Goal: Task Accomplishment & Management: Manage account settings

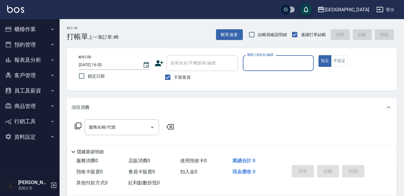
scroll to position [30, 0]
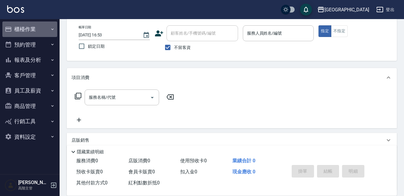
click at [40, 30] on button "櫃檯作業" at bounding box center [29, 28] width 55 height 15
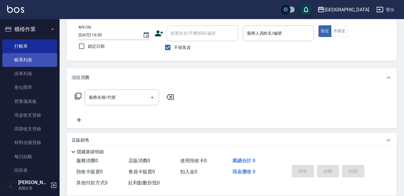
click at [29, 59] on link "帳單列表" at bounding box center [29, 60] width 55 height 14
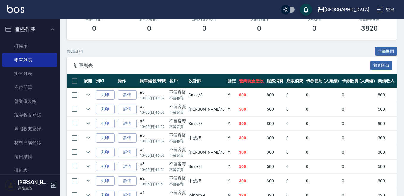
scroll to position [119, 0]
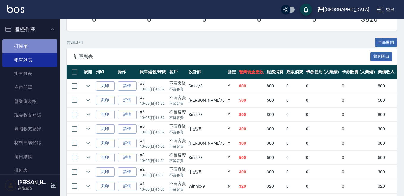
click at [32, 43] on link "打帳單" at bounding box center [29, 46] width 55 height 14
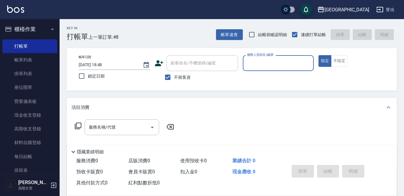
scroll to position [30, 0]
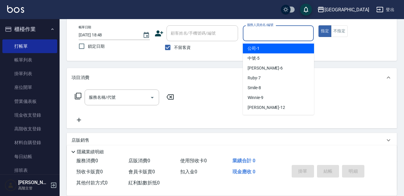
click at [274, 30] on input "服務人員姓名/編號" at bounding box center [278, 33] width 66 height 10
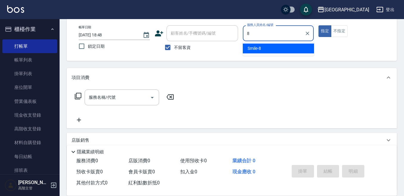
type input "Smile-8"
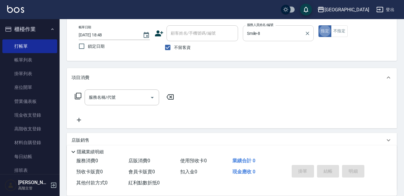
type button "true"
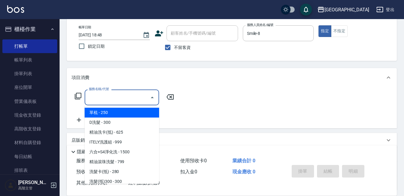
click at [97, 97] on input "服務名稱/代號" at bounding box center [117, 97] width 60 height 10
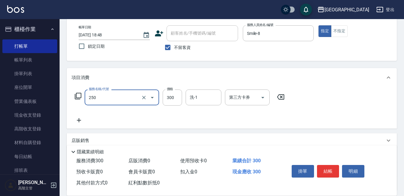
type input "日式洗髮(250)"
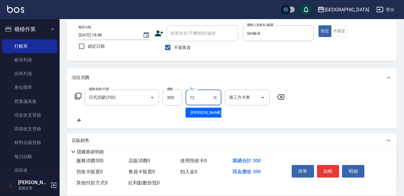
type input "[PERSON_NAME]-12"
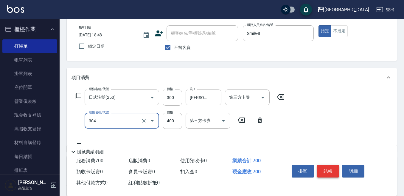
type input "剪髮400(304)"
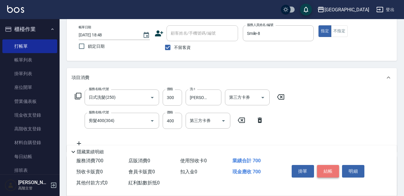
click at [331, 165] on button "結帳" at bounding box center [328, 171] width 22 height 13
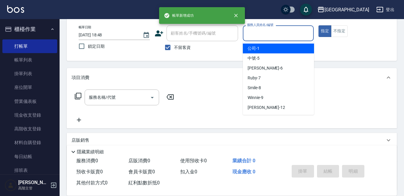
click at [264, 38] on input "服務人員姓名/編號" at bounding box center [278, 33] width 66 height 10
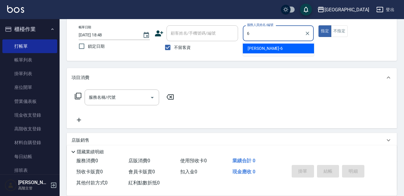
type input "[PERSON_NAME]-6"
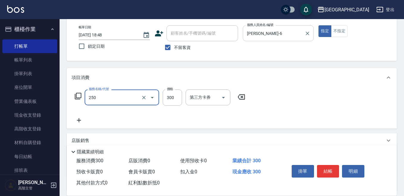
type input "日式洗髮(250)"
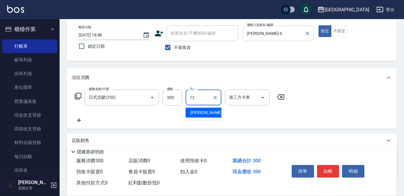
type input "[PERSON_NAME]-12"
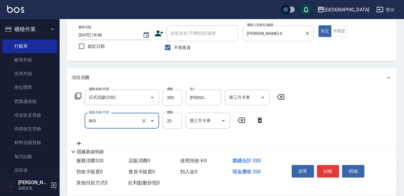
type input "潤絲精(800)"
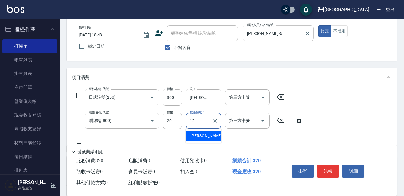
type input "[PERSON_NAME]-12"
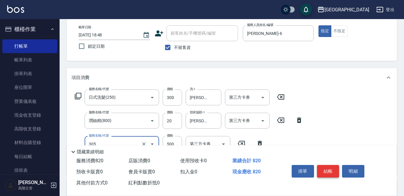
type input "剪髮500(305)"
click at [332, 165] on button "結帳" at bounding box center [328, 171] width 22 height 13
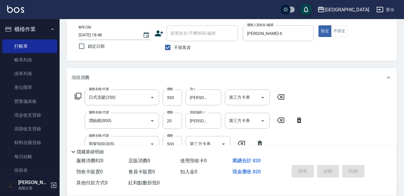
type input "[DATE] 18:49"
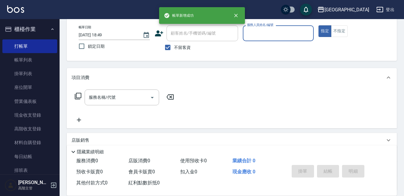
click at [289, 33] on input "服務人員姓名/編號" at bounding box center [278, 33] width 66 height 10
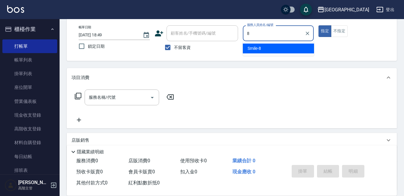
type input "Smile-8"
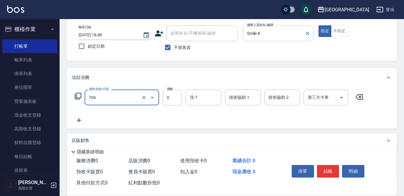
type input "中藥卡(一次)0(706)"
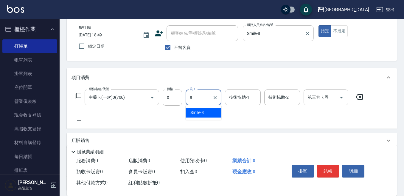
type input "Smile-8"
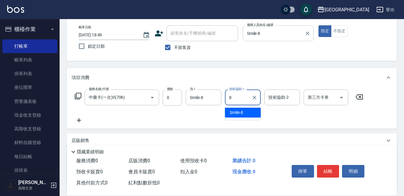
type input "Smile-8"
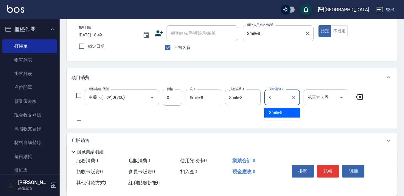
type input "Smile-8"
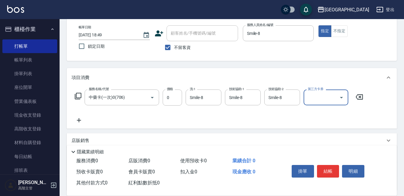
click at [313, 97] on input "第三方卡券" at bounding box center [321, 97] width 30 height 10
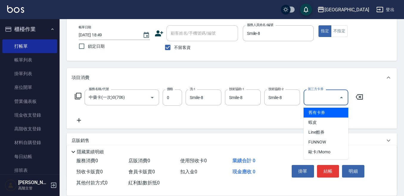
click at [316, 111] on span "舊有卡券" at bounding box center [325, 112] width 45 height 10
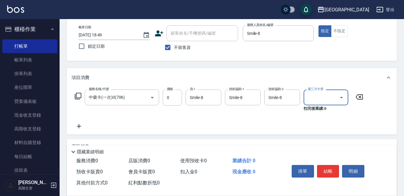
type input "舊有卡券"
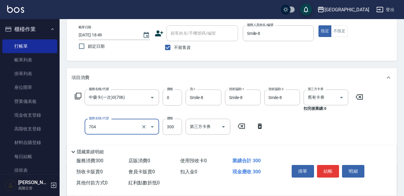
type input "中藥加價300(704)"
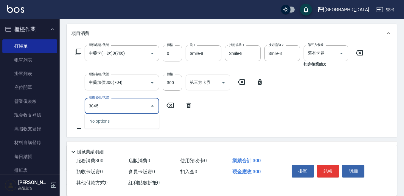
scroll to position [89, 0]
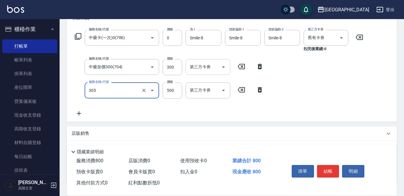
type input "剪髮500(305)"
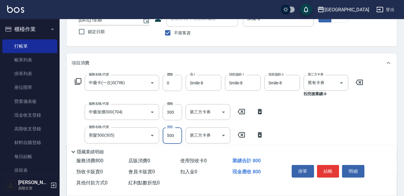
scroll to position [30, 0]
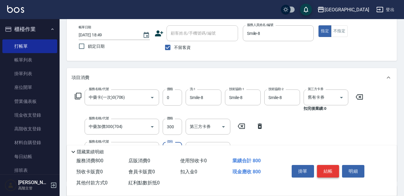
click at [327, 167] on button "結帳" at bounding box center [328, 171] width 22 height 13
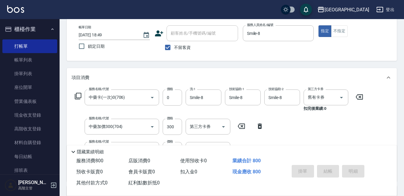
type input "[DATE] 18:50"
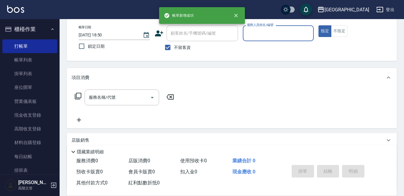
click at [275, 30] on input "服務人員姓名/編號" at bounding box center [278, 33] width 66 height 10
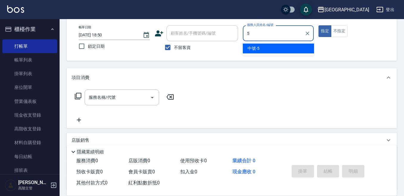
type input "中號-5"
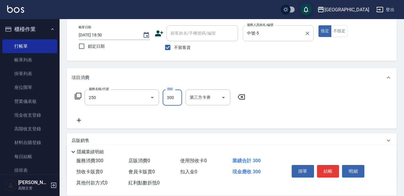
type input "日式洗髮(250)"
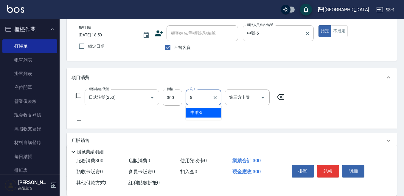
type input "中號-5"
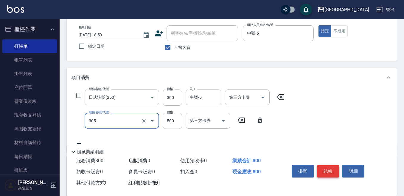
type input "剪髮500(305)"
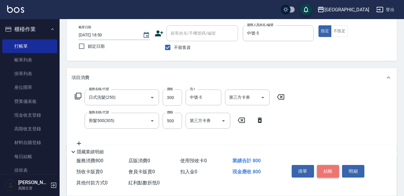
click at [327, 168] on button "結帳" at bounding box center [328, 171] width 22 height 13
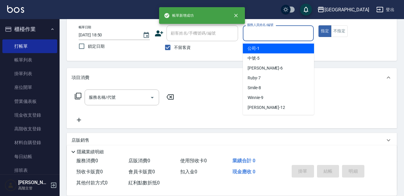
click at [278, 37] on input "服務人員姓名/編號" at bounding box center [278, 33] width 66 height 10
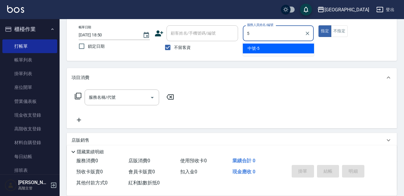
type input "中號-5"
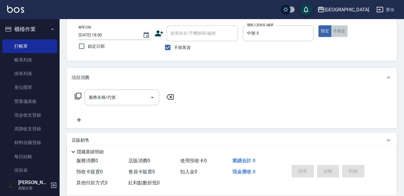
click at [335, 27] on button "不指定" at bounding box center [339, 31] width 17 height 12
click at [105, 95] on input "服務名稱/代號" at bounding box center [117, 97] width 60 height 10
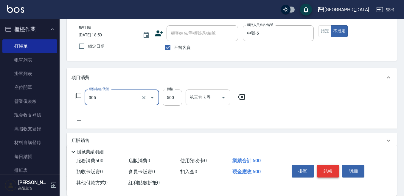
type input "剪髮500(305)"
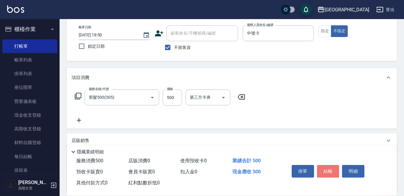
click at [333, 169] on button "結帳" at bounding box center [328, 171] width 22 height 13
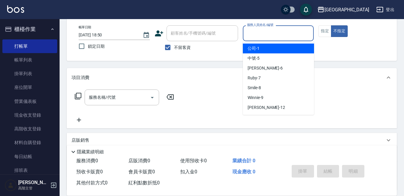
click at [276, 33] on input "服務人員姓名/編號" at bounding box center [278, 33] width 66 height 10
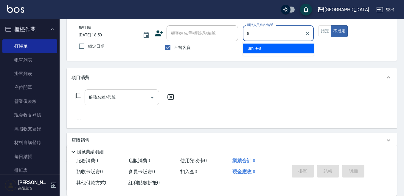
type input "Smile-8"
type button "false"
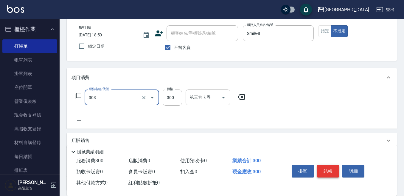
type input "剪髮300(303)"
click at [330, 167] on button "結帳" at bounding box center [328, 171] width 22 height 13
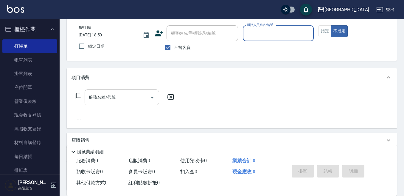
click at [283, 36] on input "服務人員姓名/編號" at bounding box center [278, 33] width 66 height 10
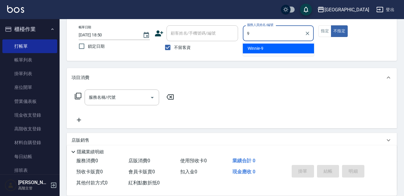
type input "Winnie-9"
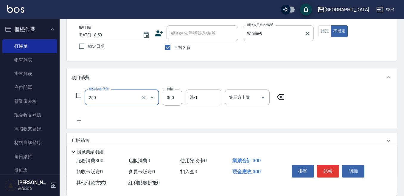
type input "日式洗髮(250)"
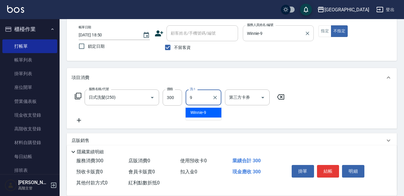
type input "Winnie-9"
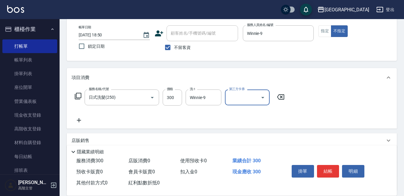
drag, startPoint x: 329, startPoint y: 168, endPoint x: 326, endPoint y: 169, distance: 3.1
click at [329, 168] on button "結帳" at bounding box center [328, 171] width 22 height 13
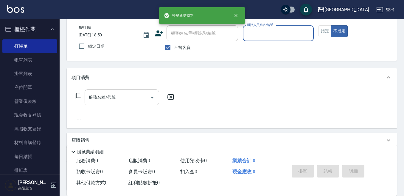
click at [286, 32] on input "服務人員姓名/編號" at bounding box center [278, 33] width 66 height 10
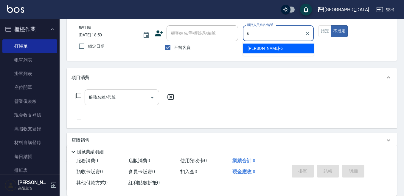
type input "[PERSON_NAME]-6"
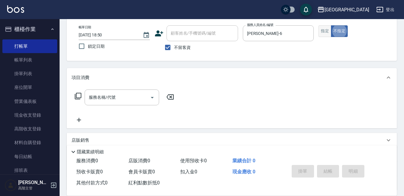
click at [322, 29] on button "指定" at bounding box center [324, 31] width 13 height 12
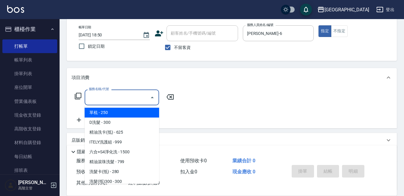
click at [89, 99] on input "服務名稱/代號" at bounding box center [117, 97] width 60 height 10
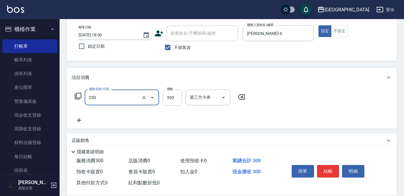
type input "日式洗髮(250)"
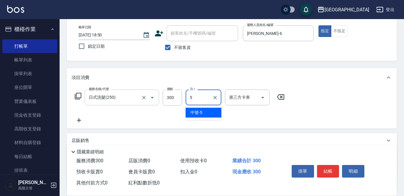
type input "中號-5"
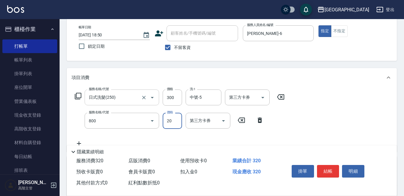
type input "潤絲精(800)"
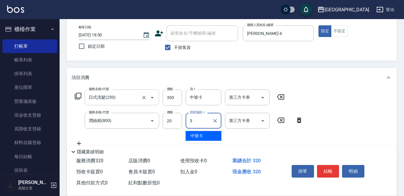
type input "中號-5"
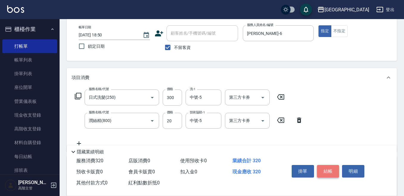
click at [325, 168] on button "結帳" at bounding box center [328, 171] width 22 height 13
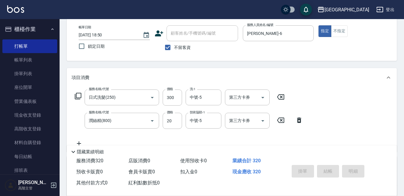
type input "[DATE] 18:51"
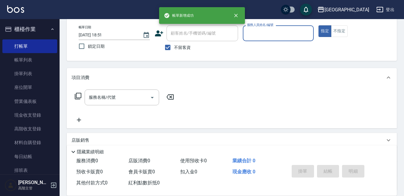
click at [283, 34] on input "服務人員姓名/編號" at bounding box center [278, 33] width 66 height 10
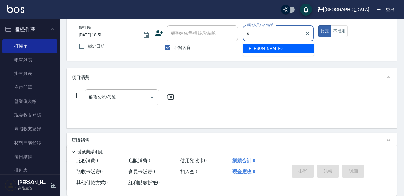
type input "[PERSON_NAME]-6"
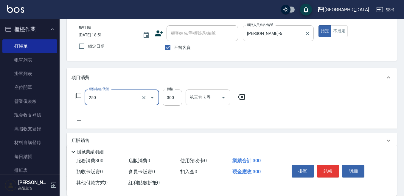
type input "日式洗髮(250)"
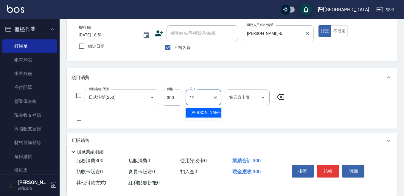
type input "[PERSON_NAME]-12"
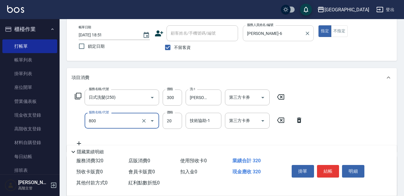
type input "潤絲精(800)"
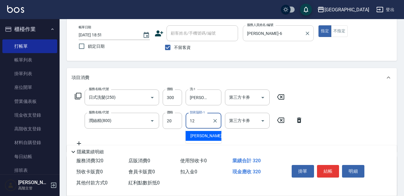
type input "[PERSON_NAME]-12"
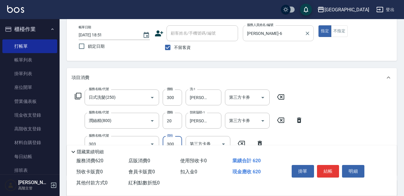
type input "剪髮300(303)"
type input "350"
click at [331, 167] on button "結帳" at bounding box center [328, 171] width 22 height 13
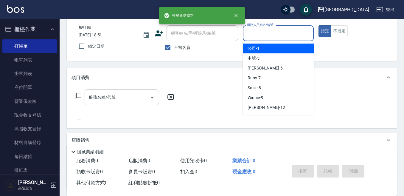
click at [279, 33] on input "服務人員姓名/編號" at bounding box center [278, 33] width 66 height 10
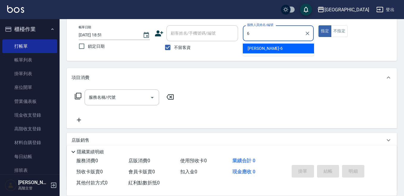
type input "[PERSON_NAME]-6"
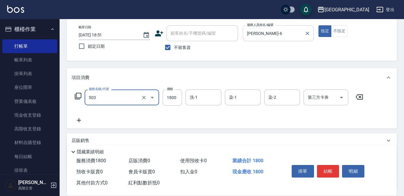
type input "染髮(1800)(503)"
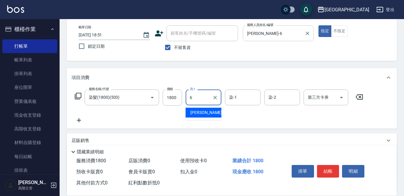
type input "[PERSON_NAME]-6"
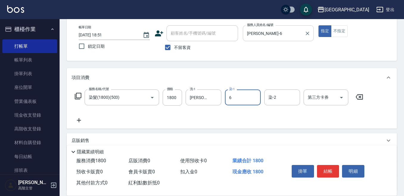
type input "[PERSON_NAME]-6"
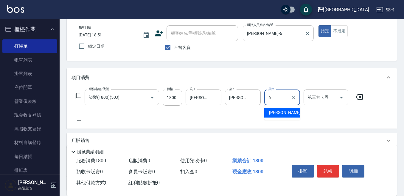
type input "[PERSON_NAME]-6"
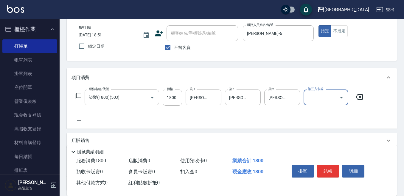
scroll to position [60, 0]
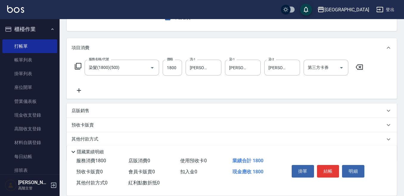
click at [86, 111] on p "店販銷售" at bounding box center [80, 110] width 18 height 6
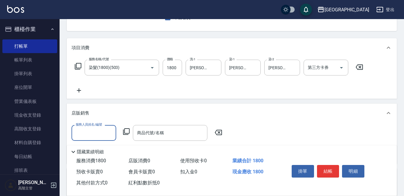
scroll to position [0, 0]
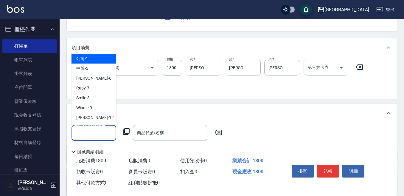
click at [91, 133] on input "服務人員姓名/編號" at bounding box center [93, 132] width 39 height 10
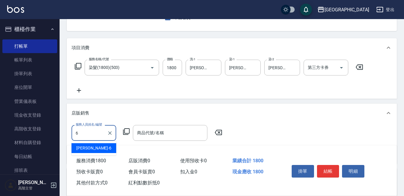
type input "[PERSON_NAME]-6"
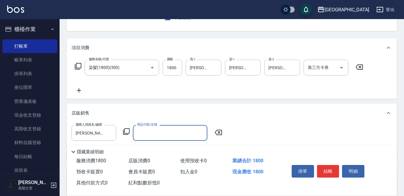
click at [157, 132] on input "商品代號/名稱" at bounding box center [169, 132] width 69 height 10
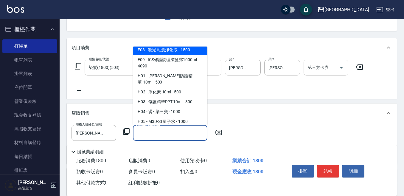
scroll to position [119, 0]
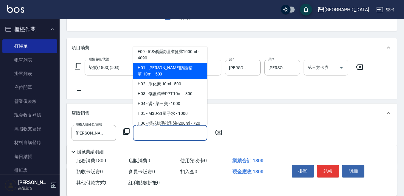
click at [175, 71] on span "H01 - [PERSON_NAME]防護精華-10ml - 500" at bounding box center [170, 71] width 74 height 16
type input "[PERSON_NAME]防護精華-10ml"
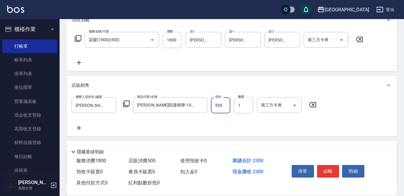
scroll to position [89, 0]
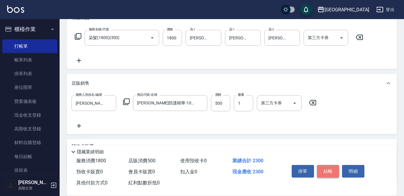
click at [329, 167] on button "結帳" at bounding box center [328, 171] width 22 height 13
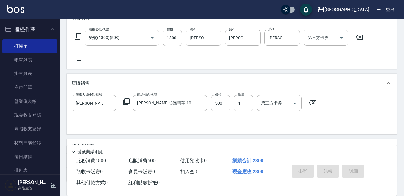
type input "[DATE] 18:52"
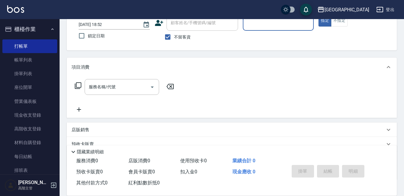
scroll to position [30, 0]
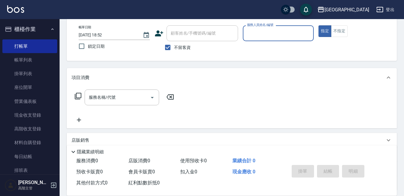
click at [281, 32] on input "服務人員姓名/編號" at bounding box center [278, 33] width 66 height 10
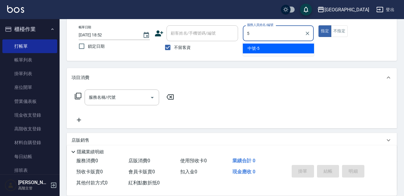
type input "中號-5"
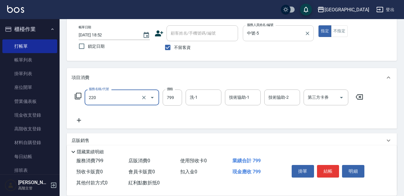
type input "精油滾珠洗髮(220)"
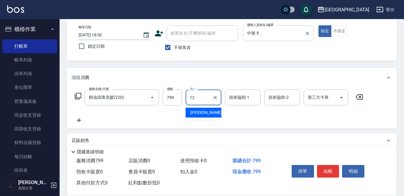
type input "[PERSON_NAME]-12"
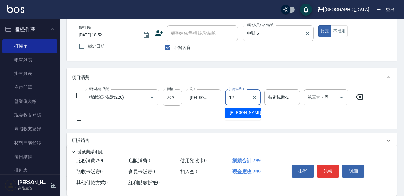
type input "[PERSON_NAME]-12"
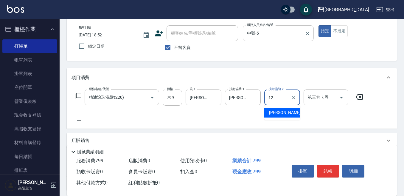
type input "[PERSON_NAME]-12"
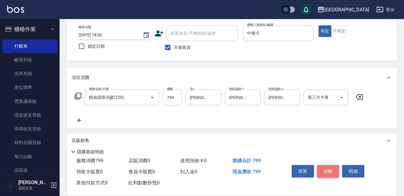
click at [330, 169] on button "結帳" at bounding box center [328, 171] width 22 height 13
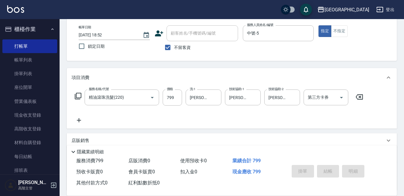
type input "[DATE] 18:53"
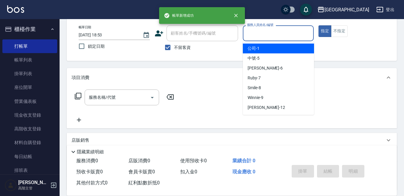
click at [286, 35] on input "服務人員姓名/編號" at bounding box center [278, 33] width 66 height 10
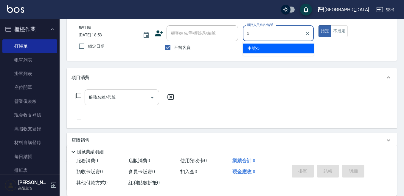
type input "中號-5"
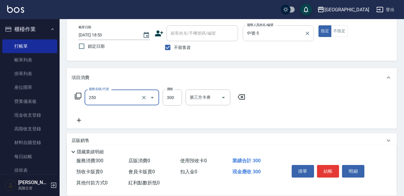
type input "日式洗髮(250)"
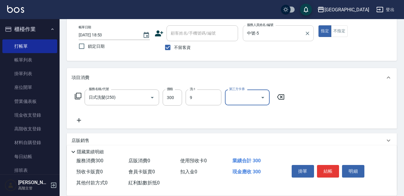
type input "Winnie-9"
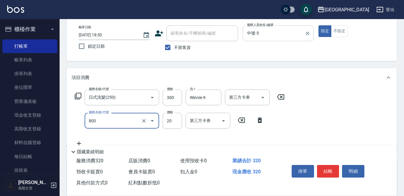
type input "潤絲精(800)"
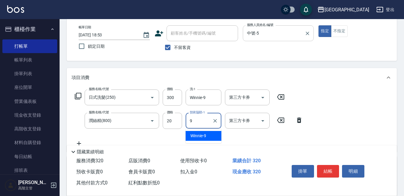
type input "Winnie-9"
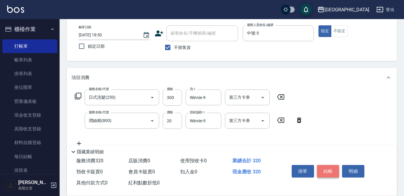
click at [329, 166] on button "結帳" at bounding box center [328, 171] width 22 height 13
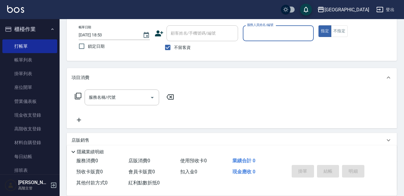
click at [299, 31] on input "服務人員姓名/編號" at bounding box center [278, 33] width 66 height 10
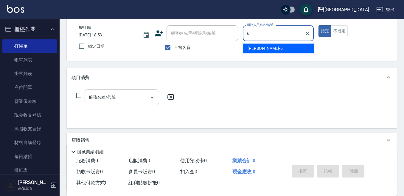
type input "[PERSON_NAME]-6"
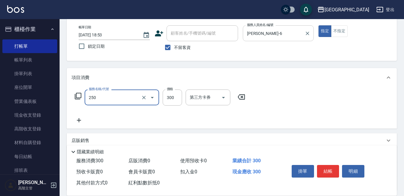
type input "日式洗髮(250)"
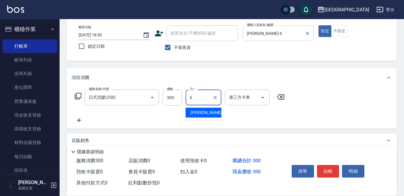
type input "[PERSON_NAME]-6"
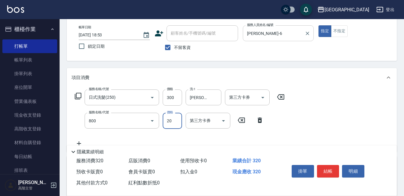
type input "潤絲精(800)"
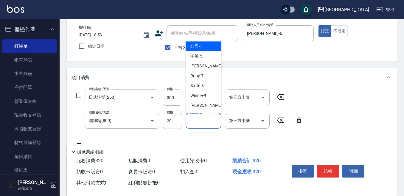
drag, startPoint x: 194, startPoint y: 116, endPoint x: 190, endPoint y: 120, distance: 5.5
click at [190, 119] on input "技術協助-1" at bounding box center [203, 120] width 30 height 10
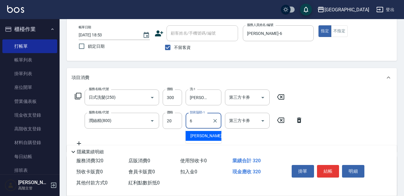
type input "[PERSON_NAME]-6"
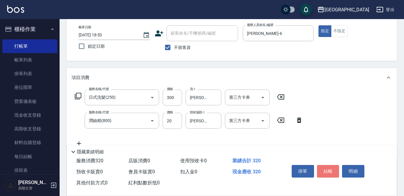
click at [332, 167] on button "結帳" at bounding box center [328, 171] width 22 height 13
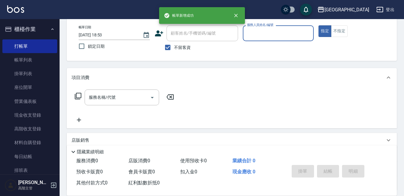
click at [264, 33] on input "服務人員姓名/編號" at bounding box center [278, 33] width 66 height 10
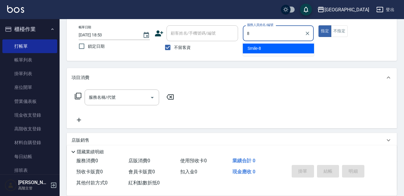
type input "Smile-8"
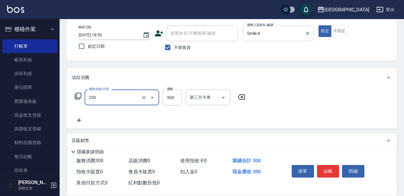
type input "日式洗髮(250)"
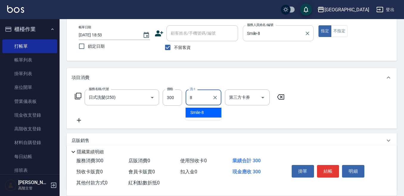
type input "Smile-8"
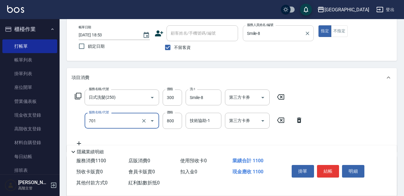
type input "E Saki角質代謝(701)"
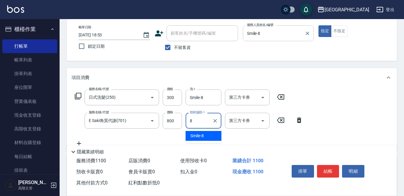
type input "Smile-8"
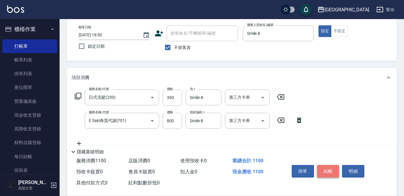
click at [331, 168] on button "結帳" at bounding box center [328, 171] width 22 height 13
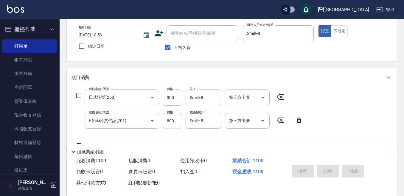
type input "[DATE] 18:54"
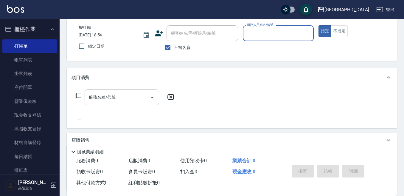
click at [269, 32] on input "服務人員姓名/編號" at bounding box center [278, 33] width 66 height 10
type input "[PERSON_NAME]-6"
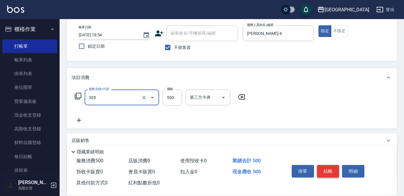
type input "剪髮500(305)"
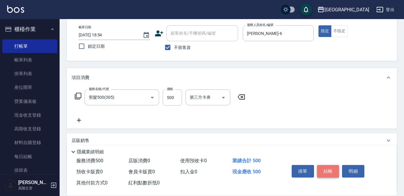
click at [327, 168] on button "結帳" at bounding box center [328, 171] width 22 height 13
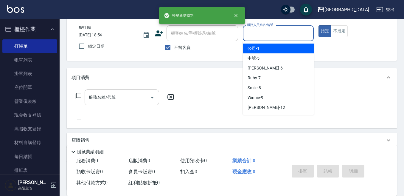
click at [286, 34] on input "服務人員姓名/編號" at bounding box center [278, 33] width 66 height 10
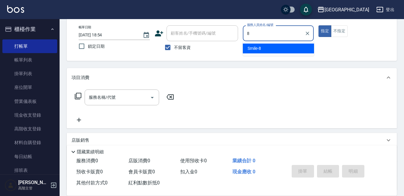
type input "Smile-8"
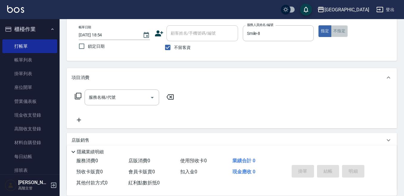
click at [345, 28] on button "不指定" at bounding box center [339, 31] width 17 height 12
click at [98, 91] on div "服務名稱/代號" at bounding box center [122, 97] width 74 height 16
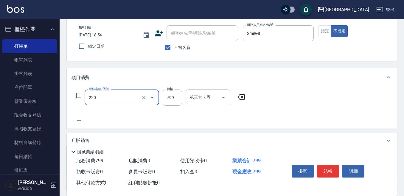
type input "精油滾珠洗髮(220)"
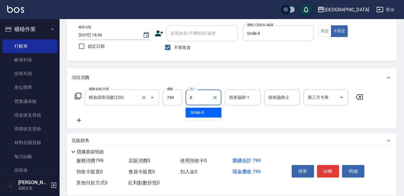
type input "Smile-8"
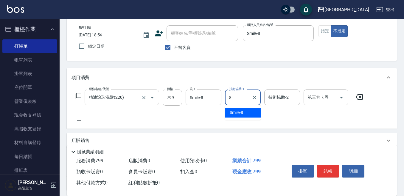
type input "Smile-8"
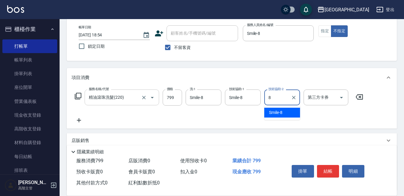
type input "Smile-8"
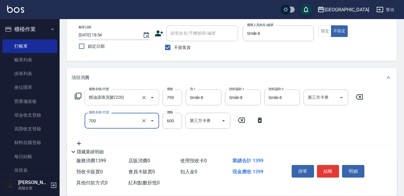
type input "S4淨化頭皮(700)"
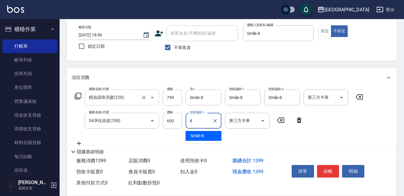
type input "Smile-8"
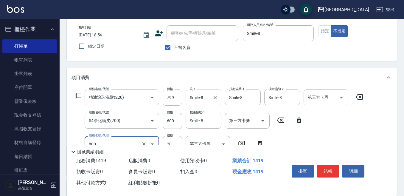
type input "潤絲精(800)"
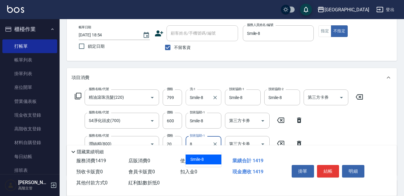
type input "Smile-8"
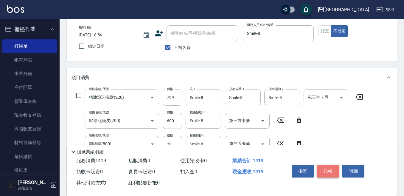
click at [322, 170] on button "結帳" at bounding box center [328, 171] width 22 height 13
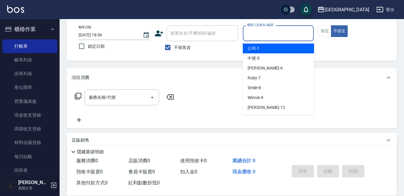
click at [274, 32] on input "服務人員姓名/編號" at bounding box center [278, 33] width 66 height 10
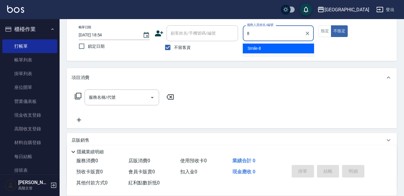
type input "Smile-8"
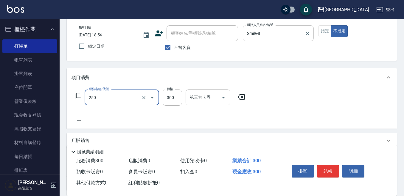
type input "日式洗髮(250)"
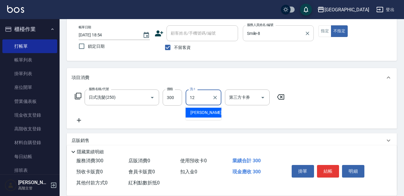
type input "[PERSON_NAME]-12"
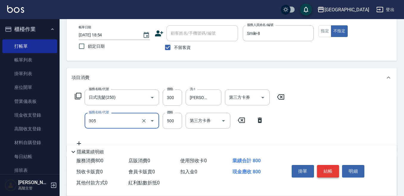
type input "剪髮500(305)"
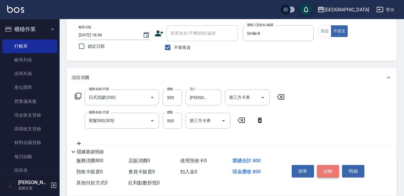
click at [325, 168] on button "結帳" at bounding box center [328, 171] width 22 height 13
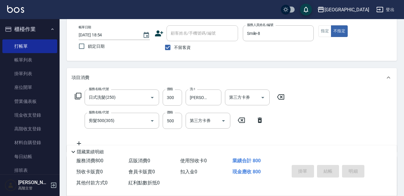
type input "[DATE] 18:55"
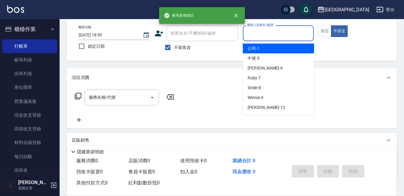
click at [268, 34] on input "服務人員姓名/編號" at bounding box center [278, 33] width 66 height 10
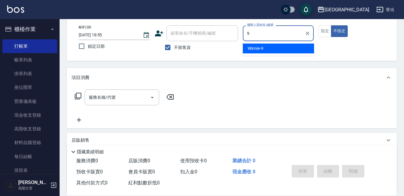
type input "Winnie-9"
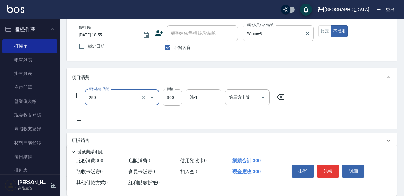
type input "日式洗髮(250)"
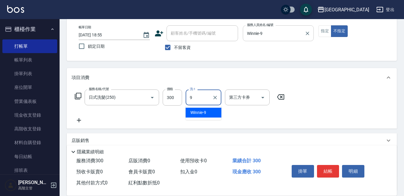
type input "Winnie-9"
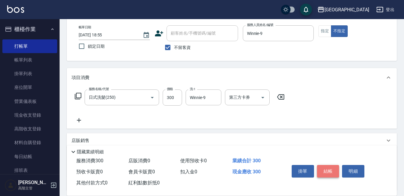
click at [321, 166] on button "結帳" at bounding box center [328, 171] width 22 height 13
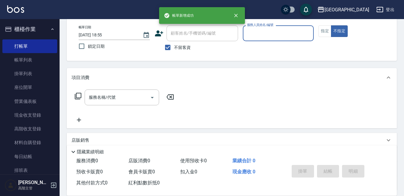
click at [271, 32] on input "服務人員姓名/編號" at bounding box center [278, 33] width 66 height 10
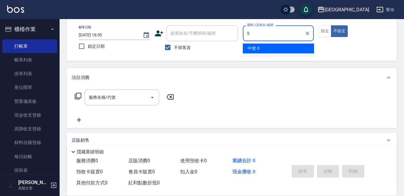
type input "中號-5"
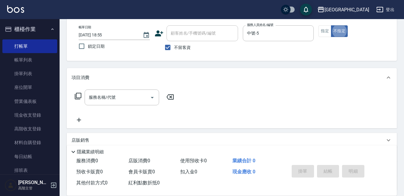
drag, startPoint x: 319, startPoint y: 29, endPoint x: 317, endPoint y: 32, distance: 4.0
click at [320, 29] on button "指定" at bounding box center [324, 31] width 13 height 12
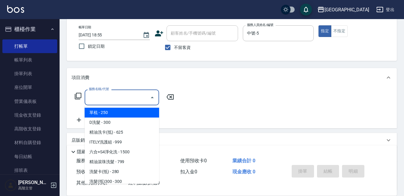
click at [125, 97] on input "服務名稱/代號" at bounding box center [117, 97] width 60 height 10
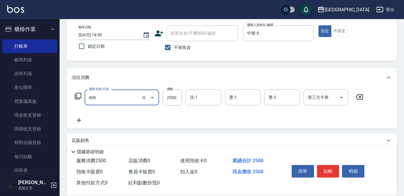
type input "燙髮(2500)(406)"
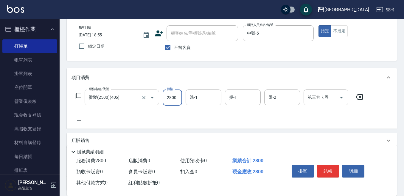
type input "2800"
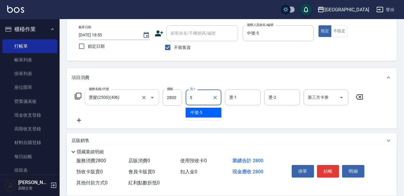
type input "中號-5"
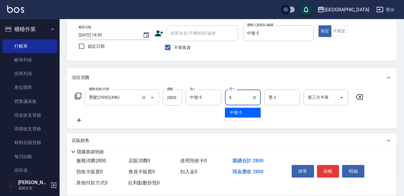
type input "中號-5"
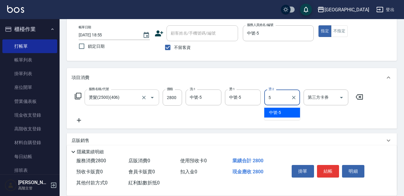
type input "中號-5"
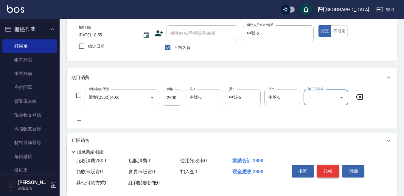
click at [325, 169] on button "結帳" at bounding box center [328, 171] width 22 height 13
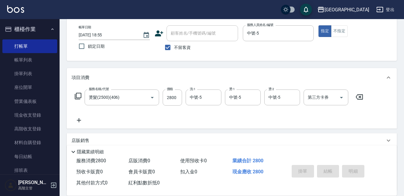
type input "[DATE] 18:56"
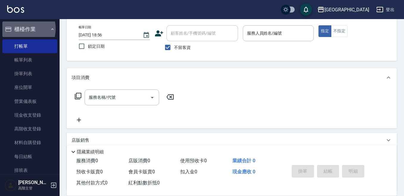
click at [20, 29] on button "櫃檯作業" at bounding box center [29, 28] width 55 height 15
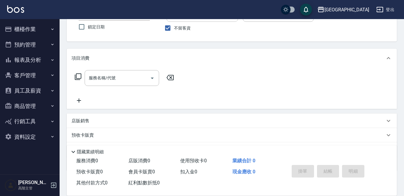
scroll to position [60, 0]
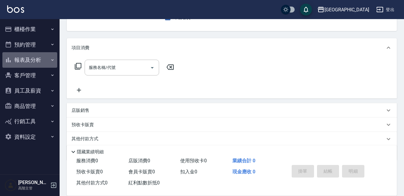
click at [35, 64] on button "報表及分析" at bounding box center [29, 59] width 55 height 15
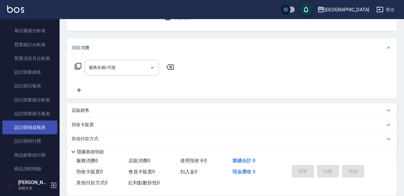
scroll to position [208, 0]
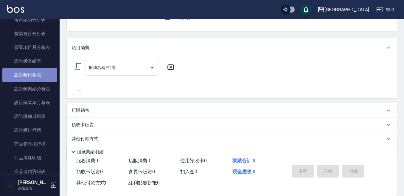
click at [37, 77] on link "設計師日報表" at bounding box center [29, 75] width 55 height 14
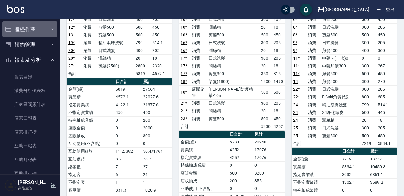
drag, startPoint x: 34, startPoint y: 26, endPoint x: 32, endPoint y: 34, distance: 8.6
click at [34, 26] on button "櫃檯作業" at bounding box center [29, 28] width 55 height 15
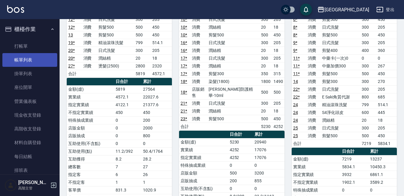
click at [26, 58] on link "帳單列表" at bounding box center [29, 60] width 55 height 14
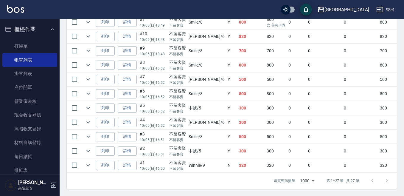
scroll to position [387, 0]
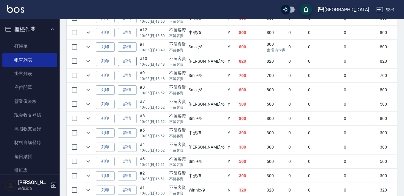
click at [130, 60] on link "詳情" at bounding box center [127, 61] width 19 height 9
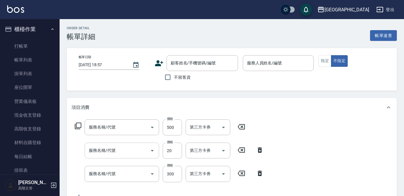
type input "[DATE] 18:48"
checkbox input "true"
type input "[PERSON_NAME]-6"
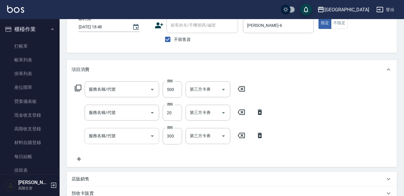
type input "剪髮500(305)"
type input "潤絲精(800)"
type input "日式洗髮(250)"
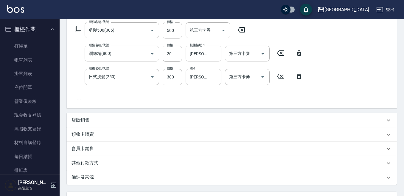
scroll to position [97, 0]
click at [93, 118] on div "店販銷售" at bounding box center [227, 119] width 313 height 6
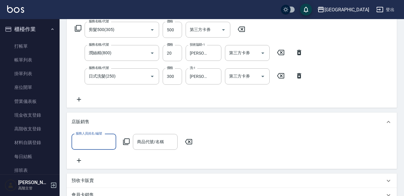
scroll to position [0, 0]
click at [106, 138] on input "服務人員姓名/編號" at bounding box center [93, 141] width 39 height 10
type input "[PERSON_NAME]-6"
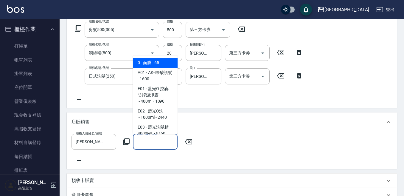
click at [154, 144] on input "商品代號/名稱" at bounding box center [154, 141] width 39 height 10
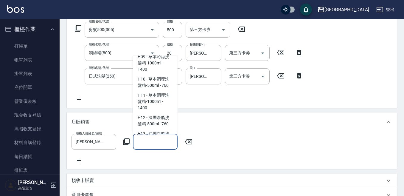
scroll to position [357, 0]
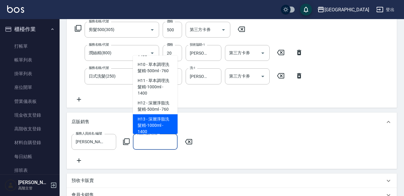
click at [162, 114] on span "H13 - 深層淨脂洗髮精-1000ml - 1400" at bounding box center [155, 125] width 45 height 22
type input "深層淨脂洗髮精-1000ml"
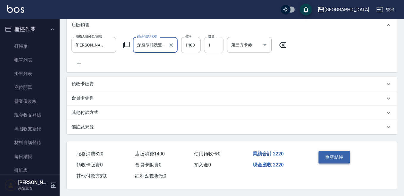
scroll to position [202, 0]
click at [335, 155] on button "重新結帳" at bounding box center [334, 157] width 32 height 13
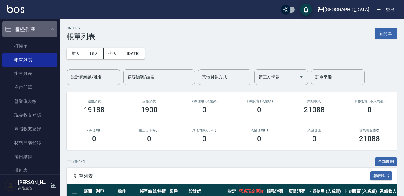
click at [31, 30] on button "櫃檯作業" at bounding box center [29, 28] width 55 height 15
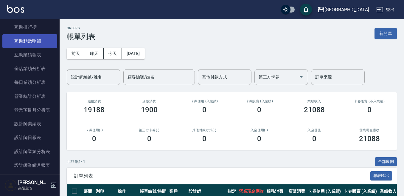
scroll to position [149, 0]
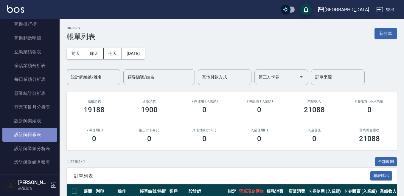
click at [37, 131] on link "設計師日報表" at bounding box center [29, 134] width 55 height 14
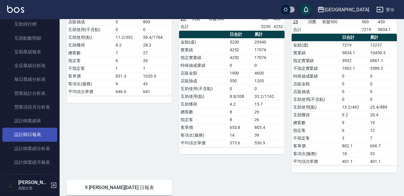
scroll to position [208, 0]
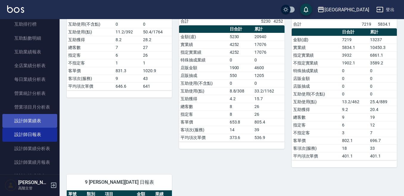
click at [31, 120] on link "設計師業績表" at bounding box center [29, 121] width 55 height 14
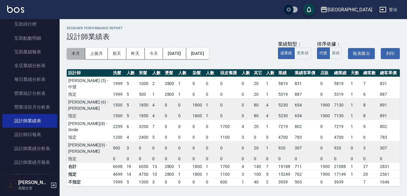
click at [76, 50] on button "本月" at bounding box center [76, 53] width 18 height 11
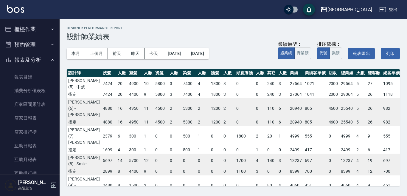
click at [23, 63] on button "報表及分析" at bounding box center [29, 59] width 55 height 15
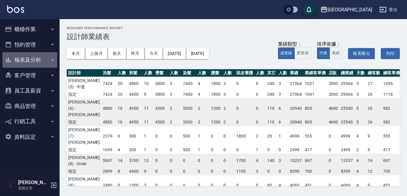
click at [37, 60] on button "報表及分析" at bounding box center [29, 59] width 55 height 15
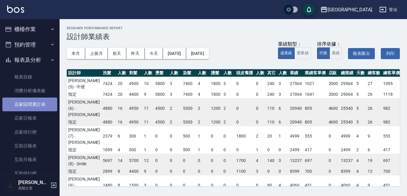
click at [40, 102] on link "店家區間累計表" at bounding box center [29, 104] width 55 height 14
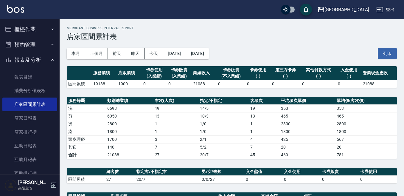
click at [34, 30] on button "櫃檯作業" at bounding box center [29, 28] width 55 height 15
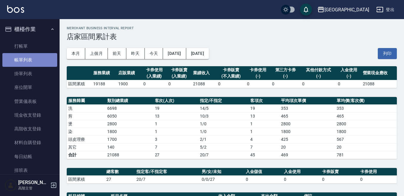
click at [38, 62] on link "帳單列表" at bounding box center [29, 60] width 55 height 14
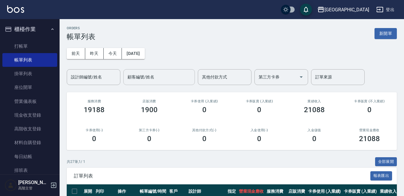
click at [153, 76] on input "顧客編號/姓名" at bounding box center [159, 77] width 66 height 10
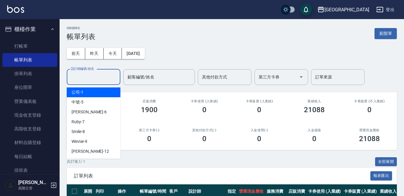
click at [79, 72] on div "設計師編號/姓名 設計師編號/姓名" at bounding box center [94, 77] width 54 height 16
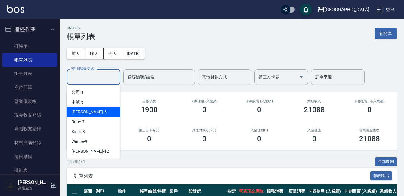
click at [91, 111] on div "[PERSON_NAME] -6" at bounding box center [94, 112] width 54 height 10
type input "[PERSON_NAME]-6"
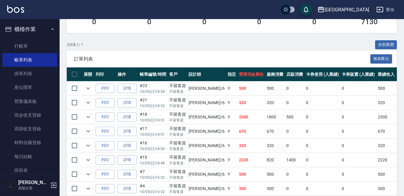
scroll to position [145, 0]
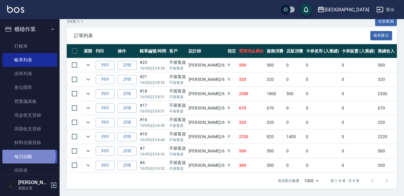
click at [28, 155] on link "每日結帳" at bounding box center [29, 156] width 55 height 14
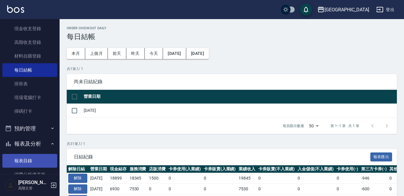
scroll to position [89, 0]
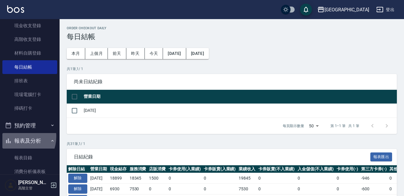
click at [17, 136] on button "報表及分析" at bounding box center [29, 140] width 55 height 15
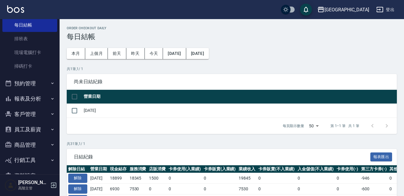
scroll to position [147, 0]
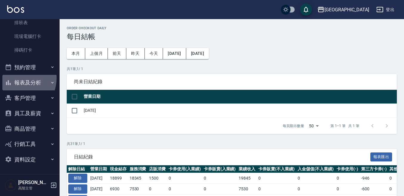
click at [17, 78] on button "報表及分析" at bounding box center [29, 82] width 55 height 15
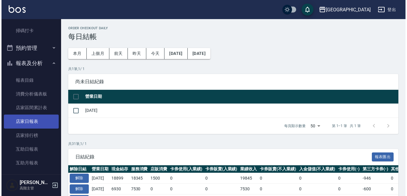
scroll to position [177, 0]
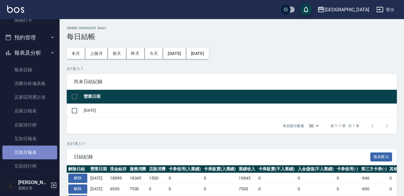
click at [34, 150] on link "互助月報表" at bounding box center [29, 152] width 55 height 14
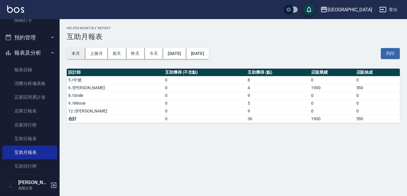
click at [74, 55] on button "本月" at bounding box center [76, 53] width 18 height 11
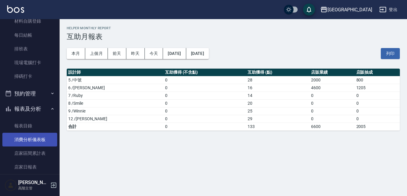
scroll to position [118, 0]
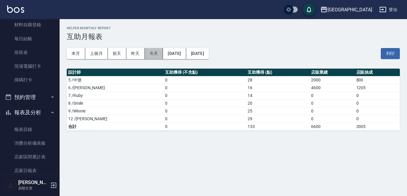
drag, startPoint x: 158, startPoint y: 56, endPoint x: 151, endPoint y: 63, distance: 10.3
click at [157, 56] on button "今天" at bounding box center [154, 53] width 18 height 11
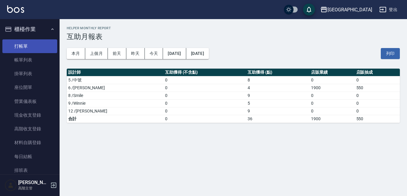
click at [39, 43] on link "打帳單" at bounding box center [29, 46] width 55 height 14
